Goal: Task Accomplishment & Management: Manage account settings

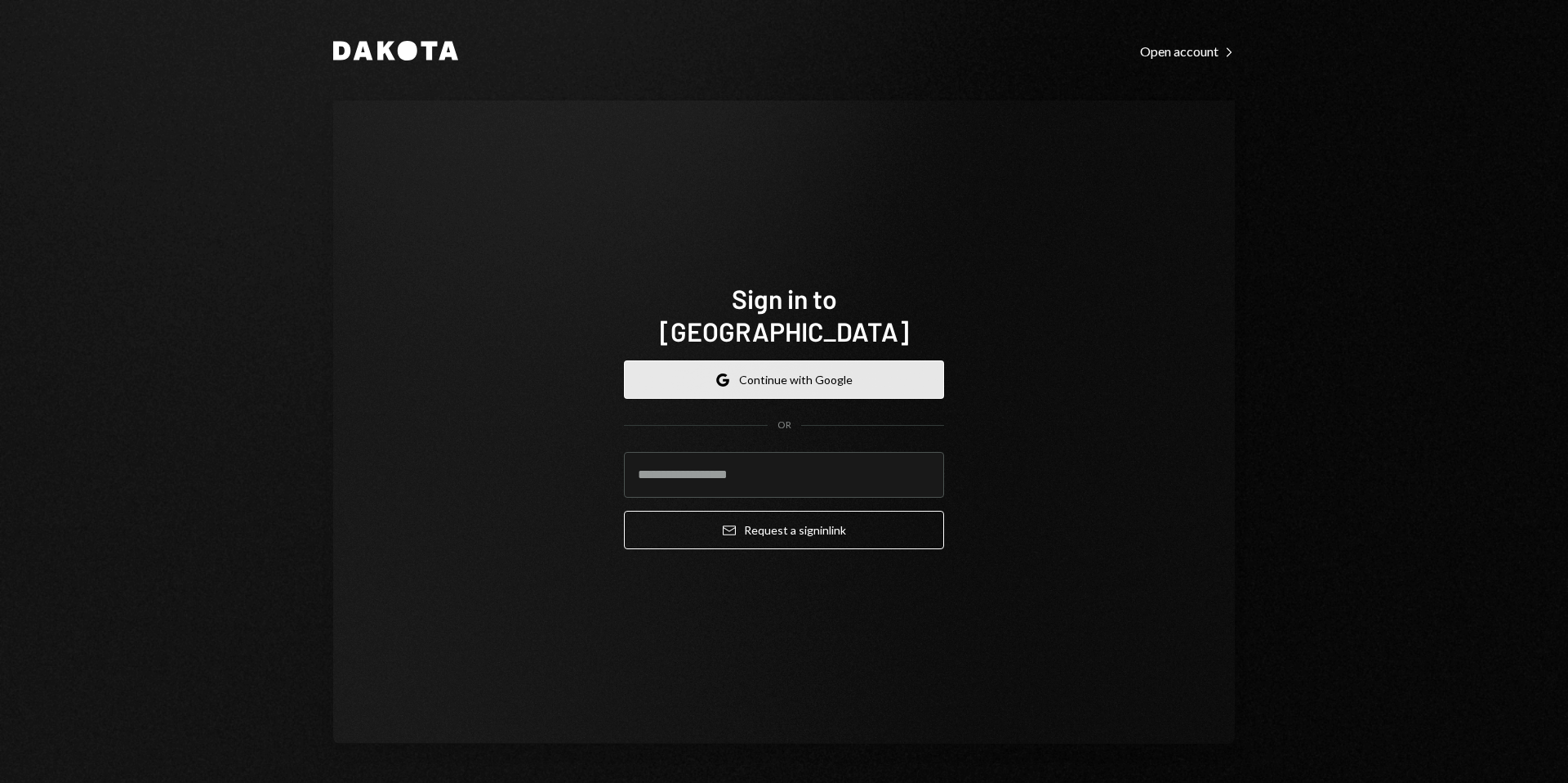
click at [799, 365] on button "Google Continue with Google" at bounding box center [784, 379] width 320 height 38
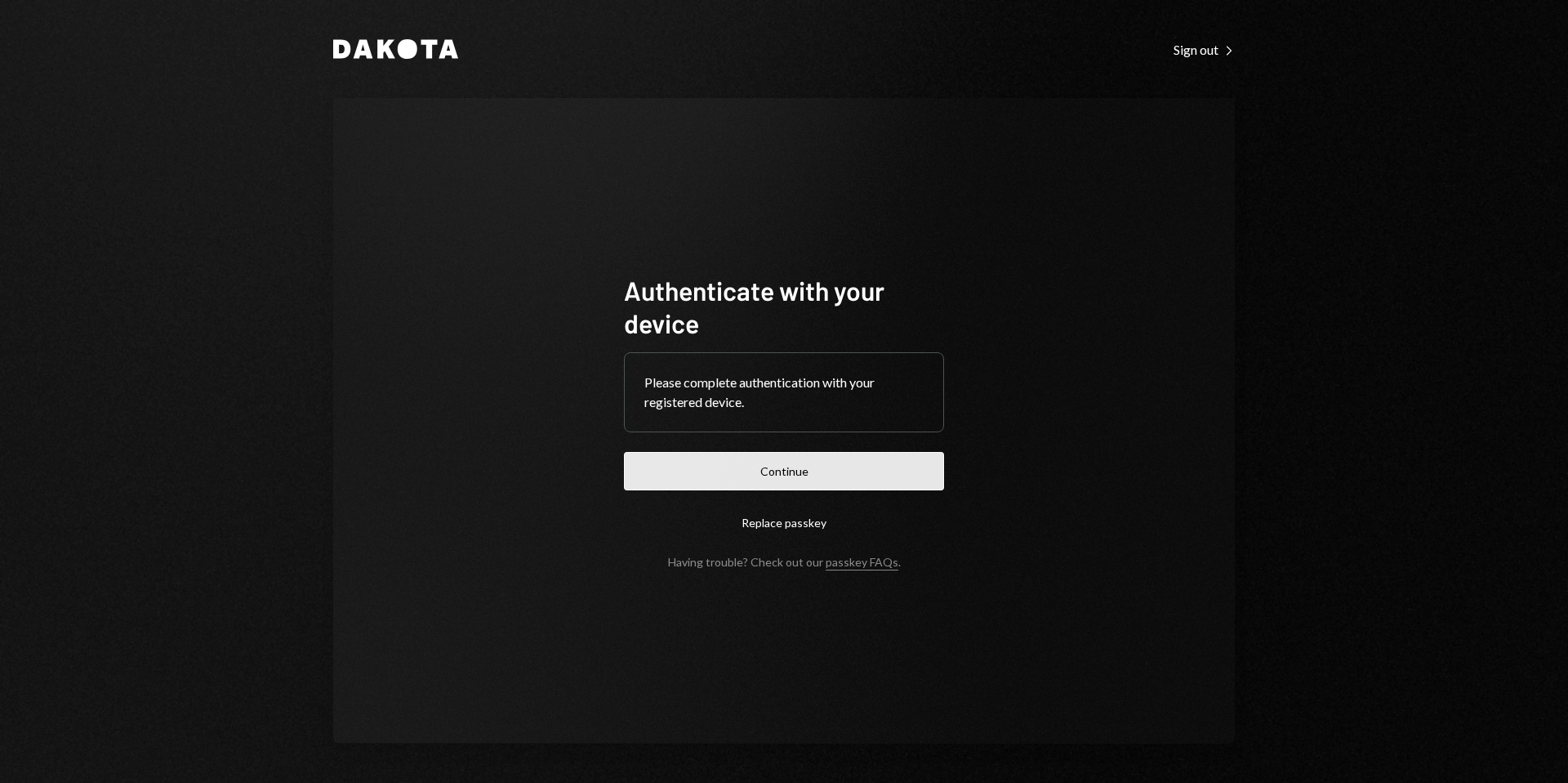
click at [799, 453] on button "Continue" at bounding box center [784, 471] width 320 height 38
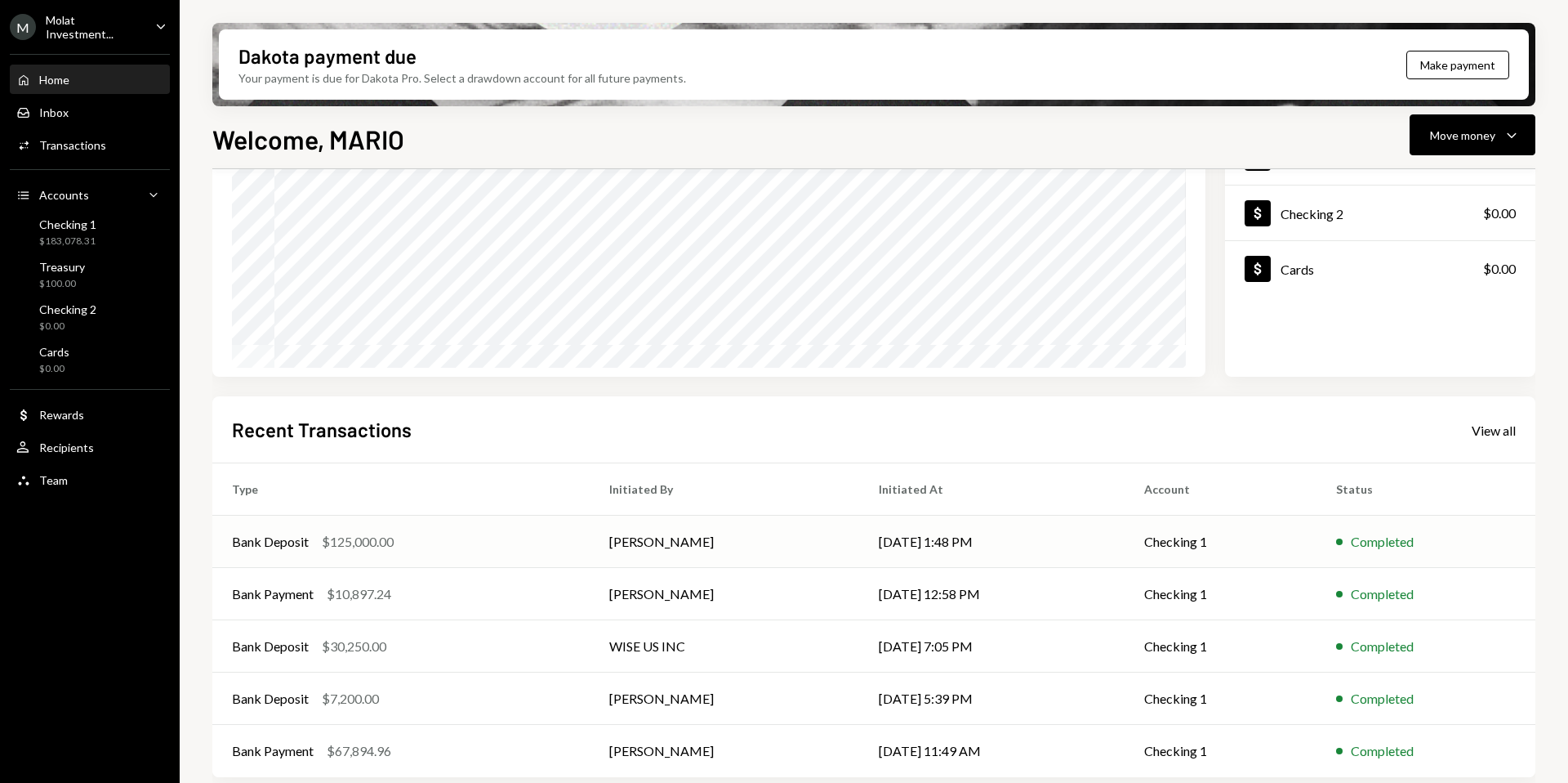
scroll to position [195, 0]
click at [107, 31] on div "Molat Investment..." at bounding box center [94, 26] width 96 height 28
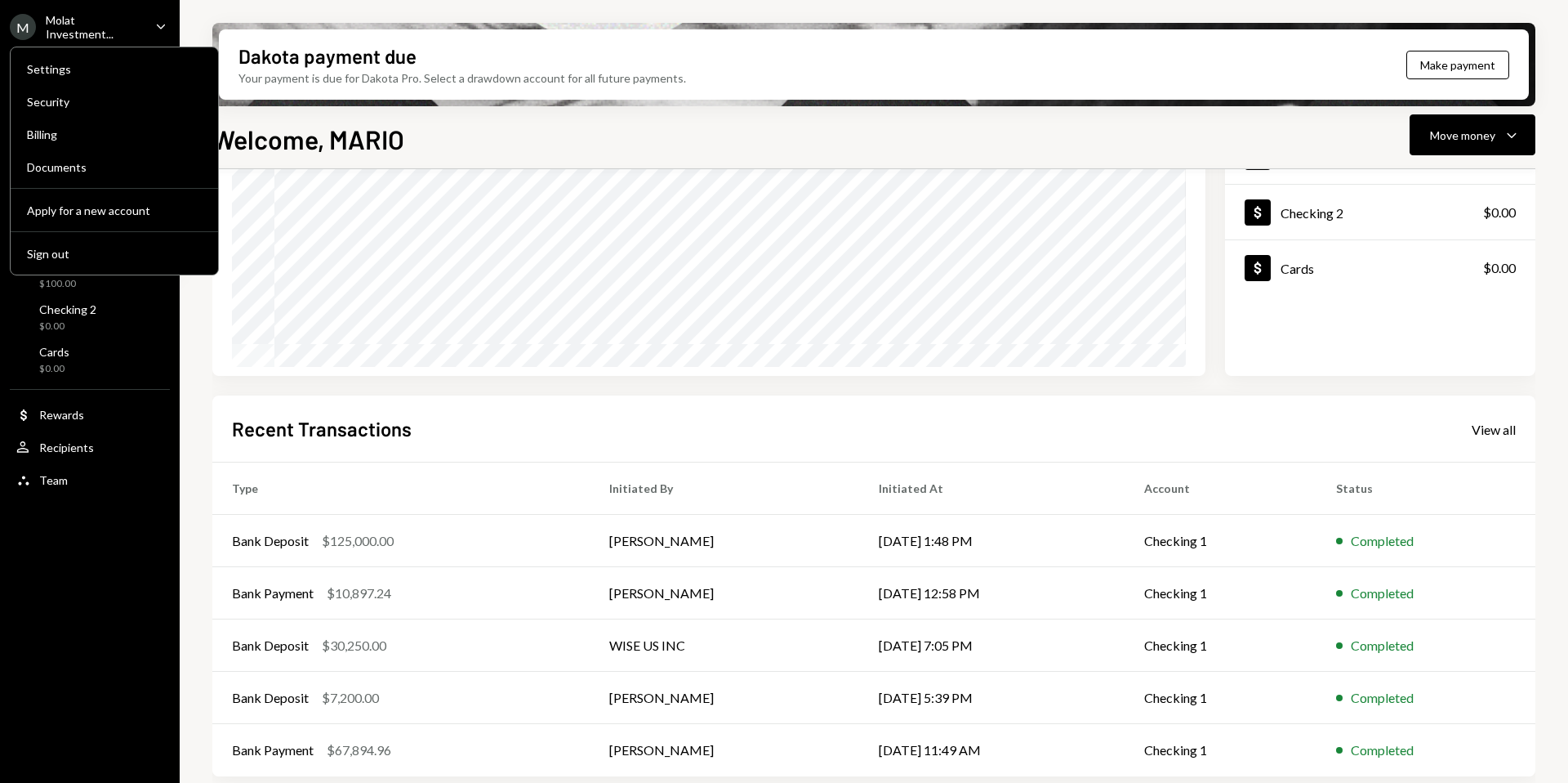
click at [90, 31] on div "Molat Investment..." at bounding box center [94, 26] width 96 height 28
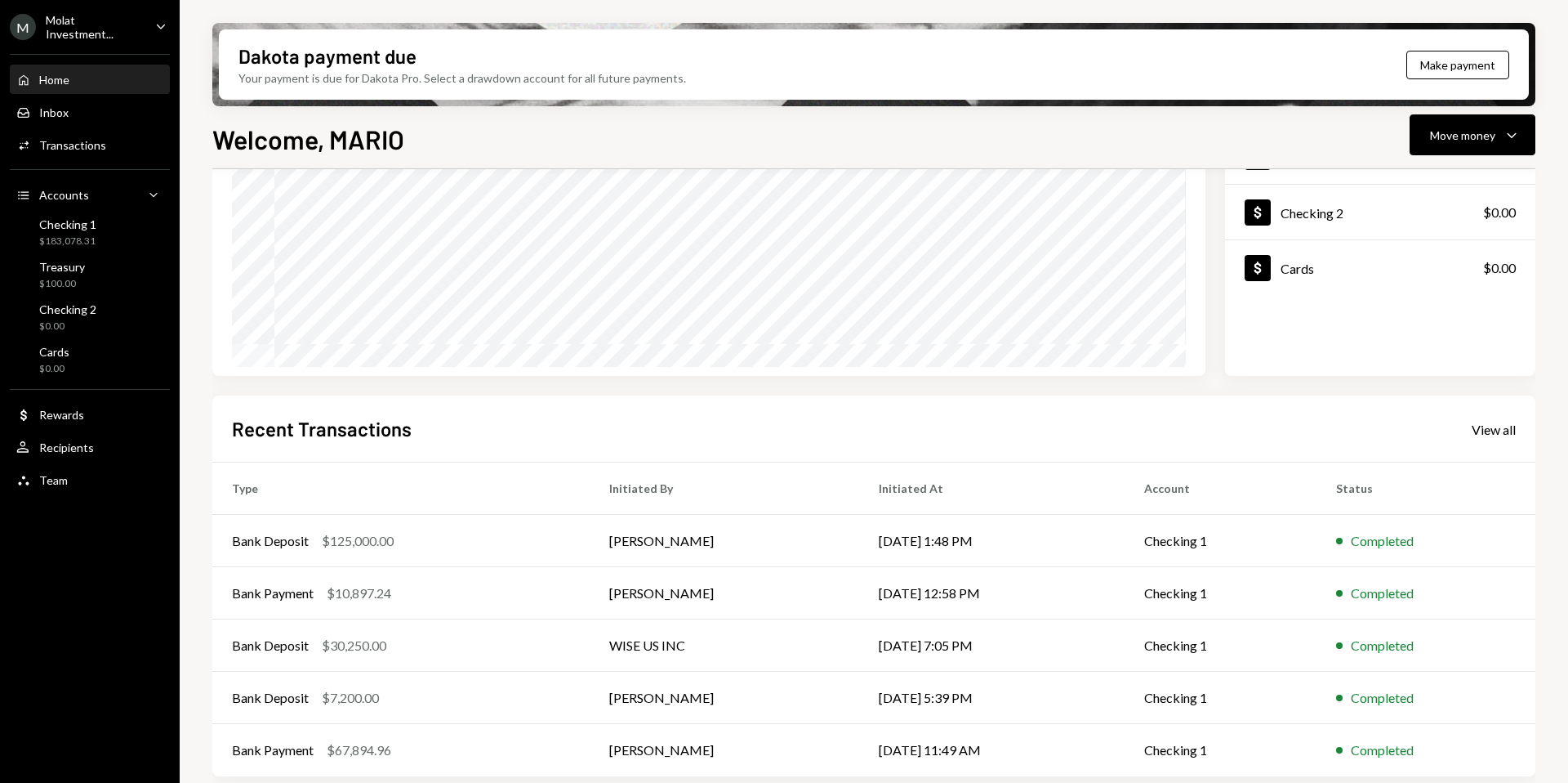
click at [90, 31] on div "Molat Investment..." at bounding box center [94, 26] width 96 height 28
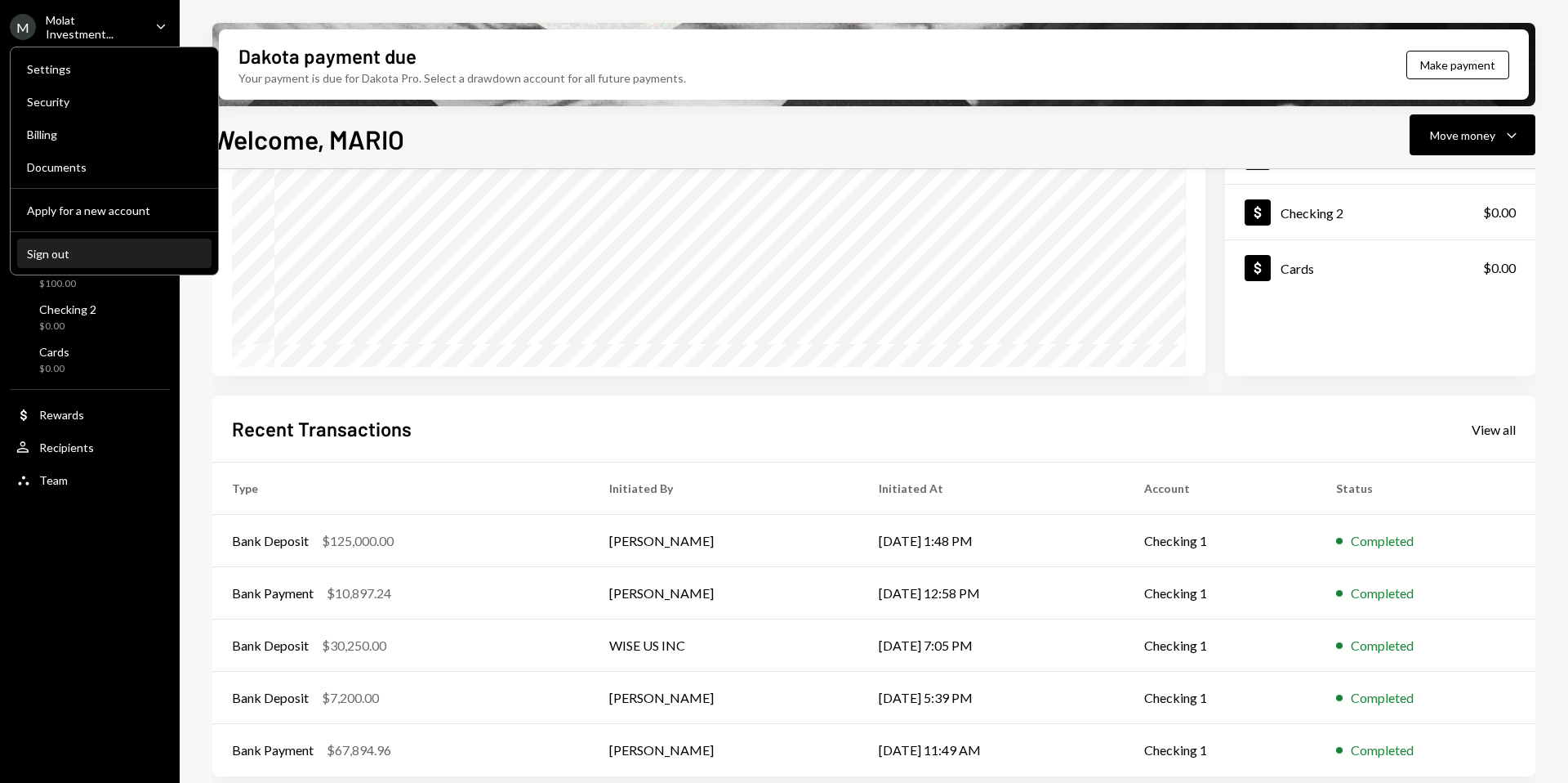
click at [83, 253] on div "Sign out" at bounding box center [114, 254] width 174 height 14
